Goal: Task Accomplishment & Management: Use online tool/utility

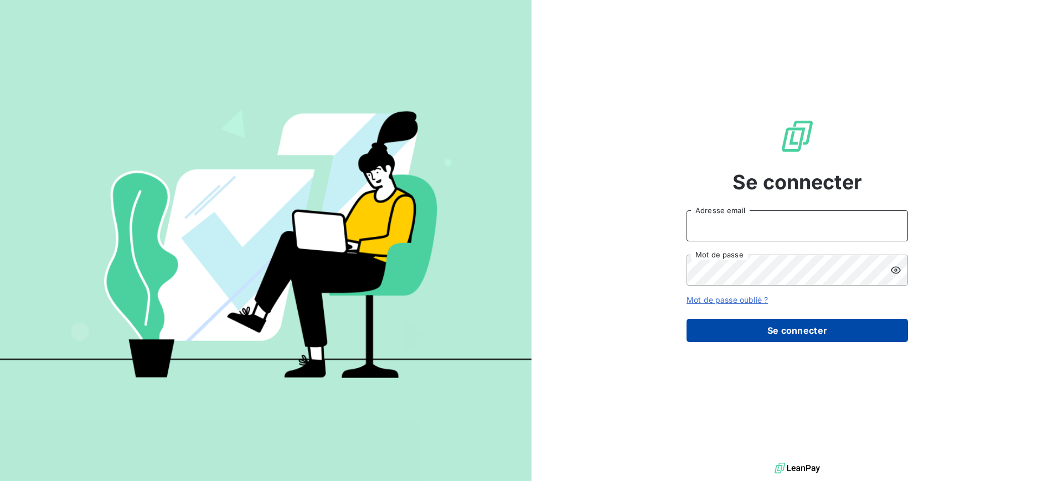
type input "[EMAIL_ADDRESS][DOMAIN_NAME]"
click at [784, 321] on button "Se connecter" at bounding box center [796, 330] width 221 height 23
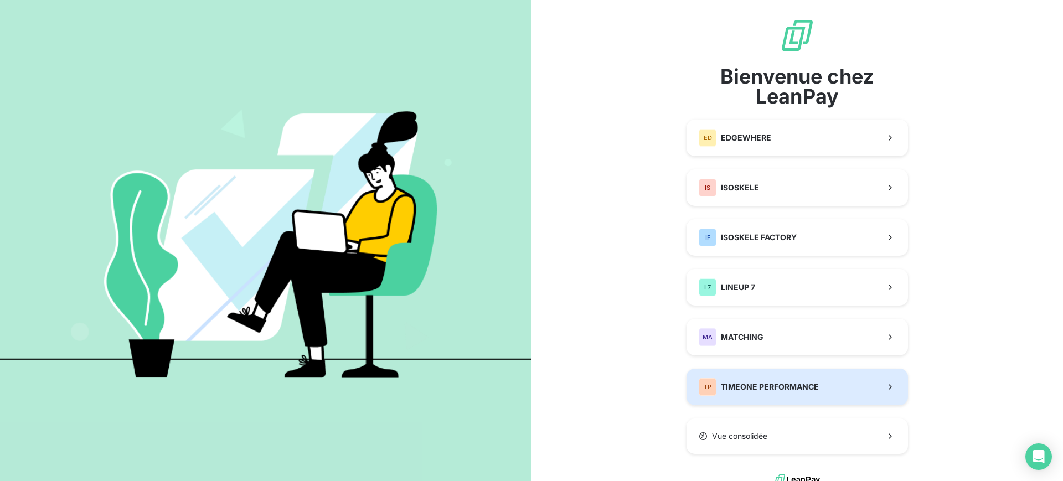
click at [776, 383] on span "TIMEONE PERFORMANCE" at bounding box center [770, 386] width 98 height 11
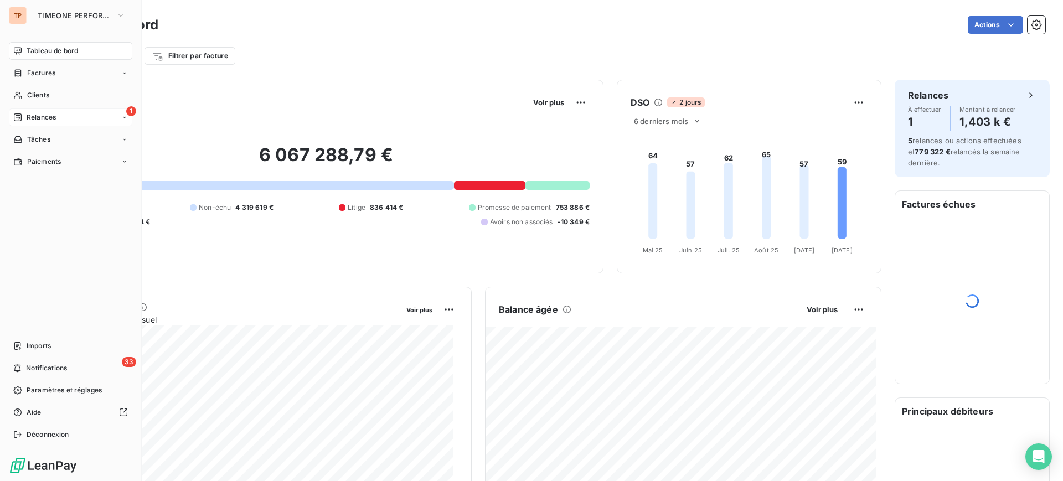
click at [27, 114] on span "Relances" at bounding box center [41, 117] width 29 height 10
click at [49, 118] on span "Relances" at bounding box center [41, 117] width 29 height 10
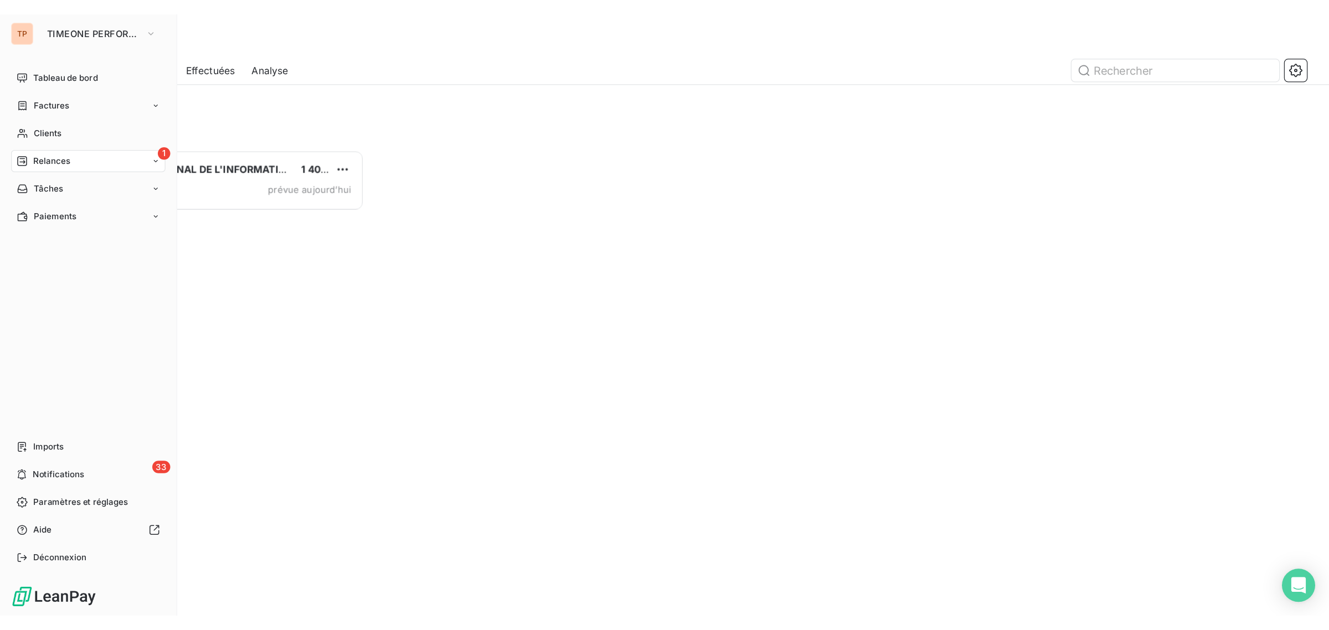
scroll to position [362, 228]
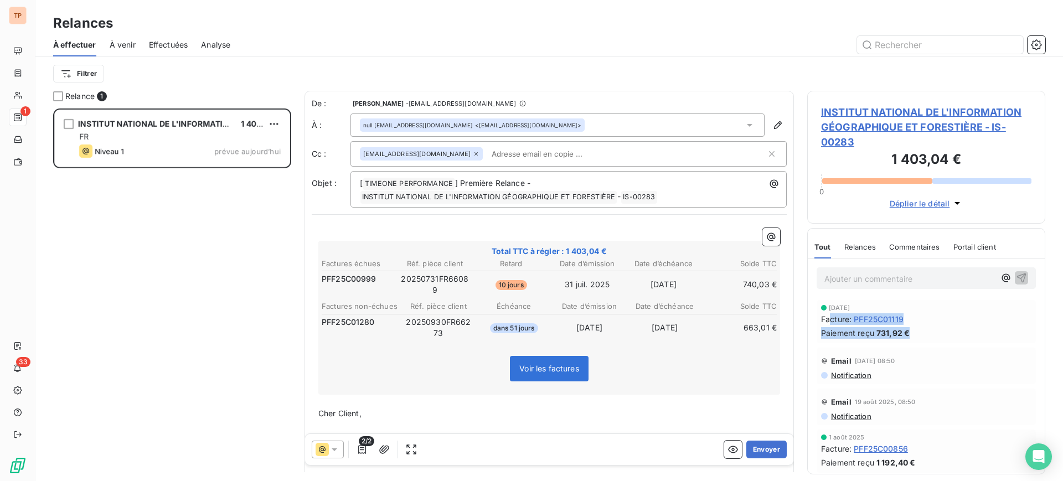
drag, startPoint x: 909, startPoint y: 333, endPoint x: 805, endPoint y: 318, distance: 104.6
click at [825, 321] on div "[DATE] Facture : PFF25C01119 Paiement reçu 731,92 €" at bounding box center [926, 321] width 210 height 34
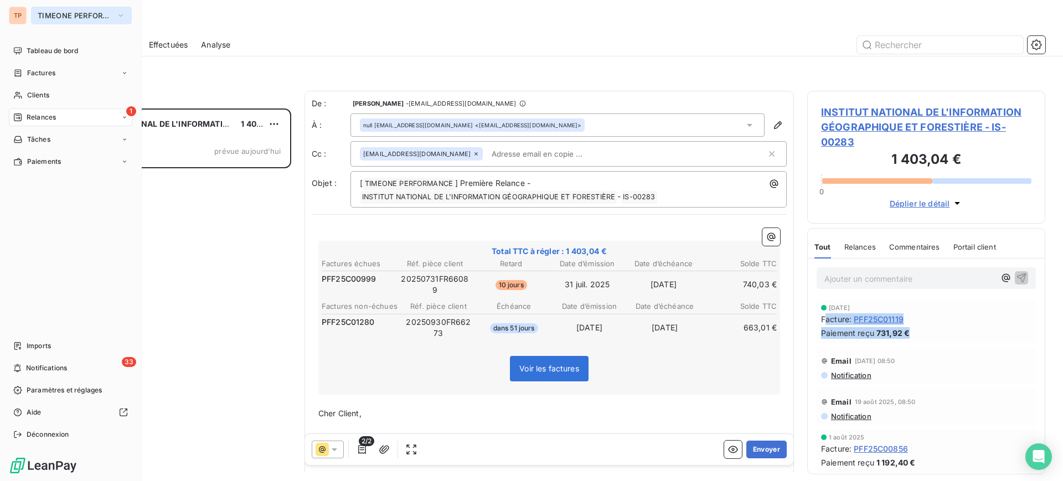
click at [37, 18] on button "TIMEONE PERFORMANCE" at bounding box center [81, 16] width 101 height 18
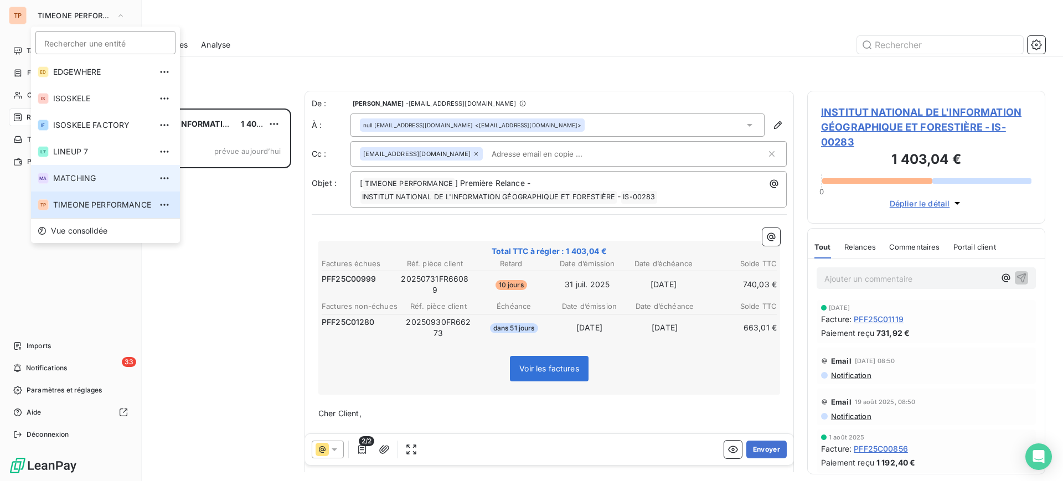
click at [120, 177] on span "MATCHING" at bounding box center [102, 178] width 98 height 11
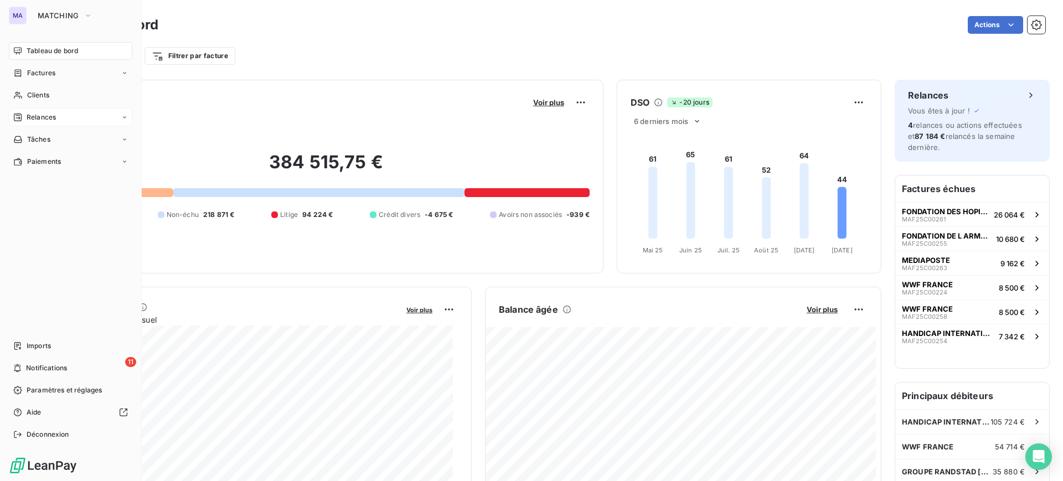
click at [79, 117] on div "Relances" at bounding box center [70, 117] width 123 height 18
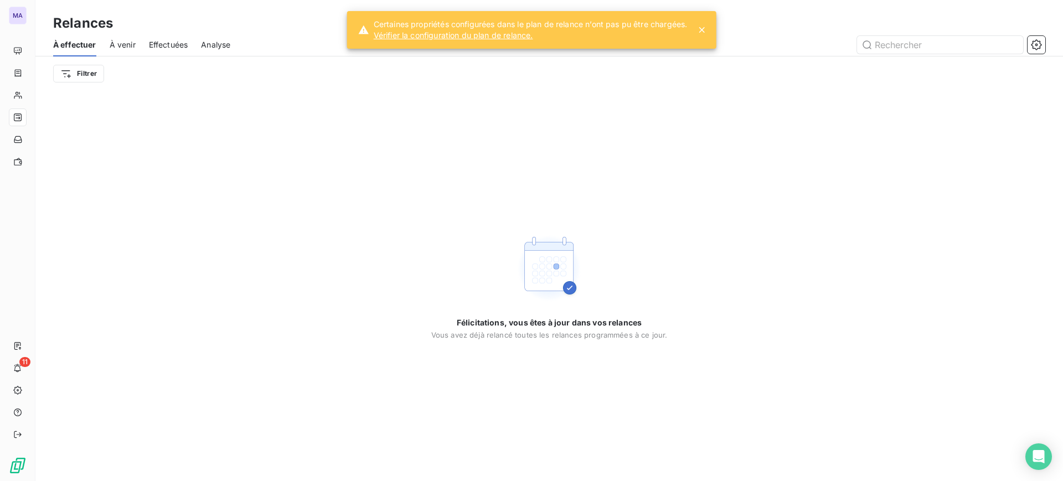
click at [683, 202] on div "Félicitations, vous êtes à jour dans vos relances Vous avez déjà relancé toutes…" at bounding box center [548, 286] width 1027 height 390
click at [699, 25] on icon at bounding box center [701, 29] width 11 height 11
